Goal: Browse casually

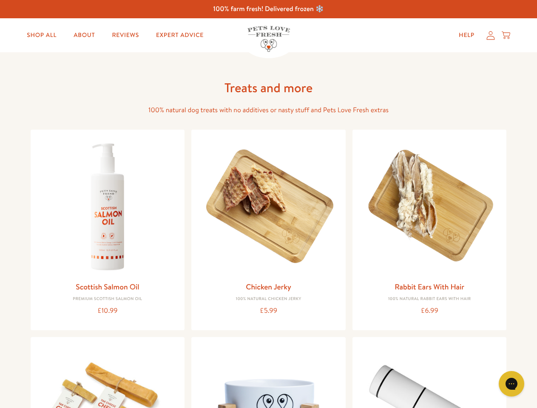
click at [511, 384] on icon "Gorgias live chat" at bounding box center [511, 383] width 8 height 8
